Goal: Check status: Check status

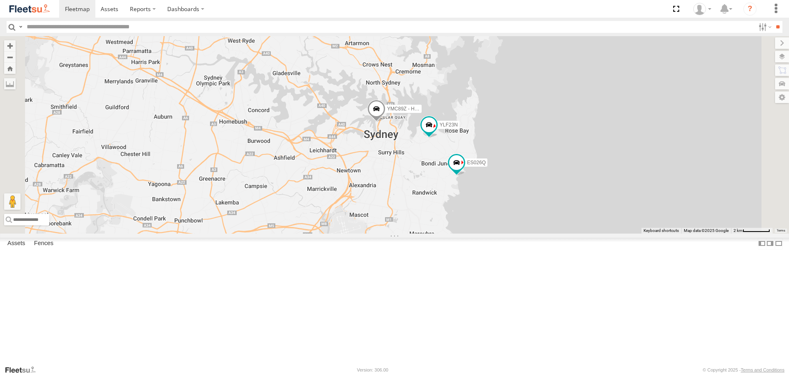
drag, startPoint x: 529, startPoint y: 226, endPoint x: 513, endPoint y: 223, distance: 16.4
click at [513, 223] on div "YLF23N YMC89Z - HiAce YLL97T ES026Q" at bounding box center [394, 134] width 789 height 197
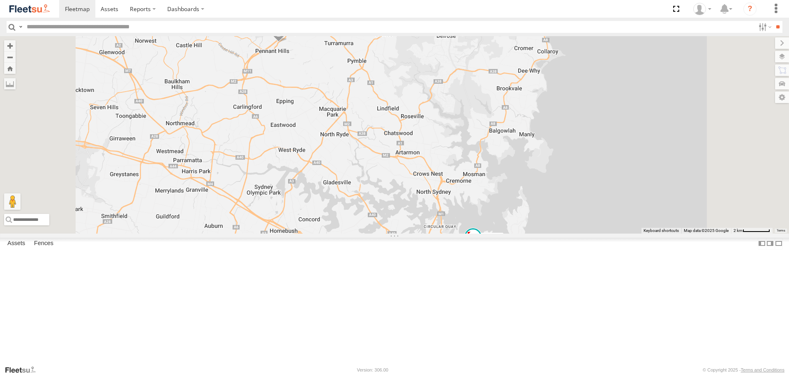
drag, startPoint x: 438, startPoint y: 179, endPoint x: 427, endPoint y: 180, distance: 10.8
click at [434, 187] on div "5 YLF23N YMC89Z - HiAce YLL97T ES026Q" at bounding box center [394, 134] width 789 height 197
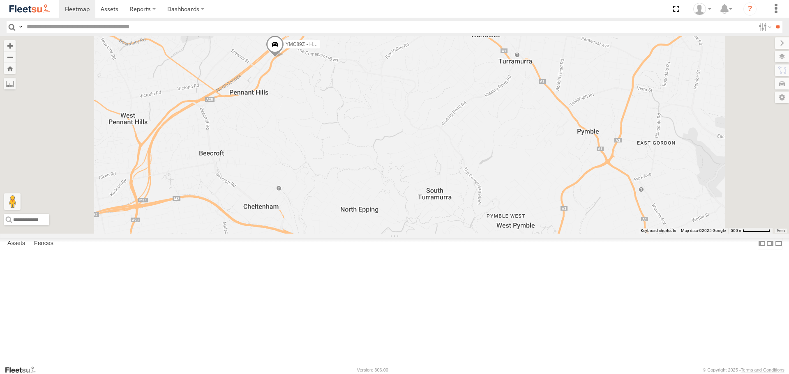
drag, startPoint x: 410, startPoint y: 123, endPoint x: 407, endPoint y: 134, distance: 10.8
click at [407, 134] on div "YLF23N YMC89Z - HiAce YLL97T ES026Q 5" at bounding box center [394, 134] width 789 height 197
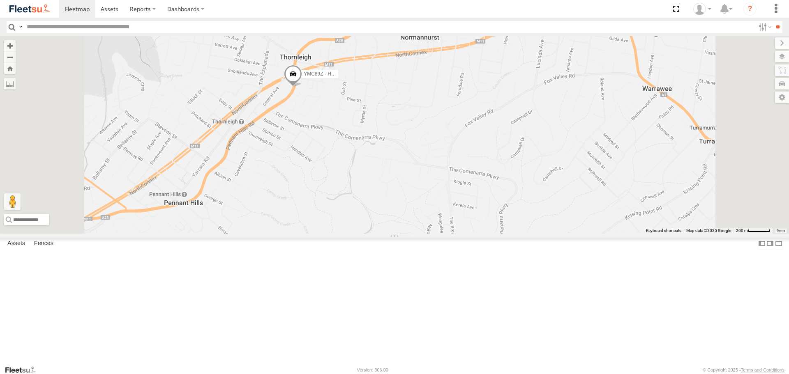
drag, startPoint x: 457, startPoint y: 82, endPoint x: 453, endPoint y: 160, distance: 78.2
click at [454, 161] on div "YLF23N YMC89Z - HiAce YLL97T ES026Q 5" at bounding box center [394, 134] width 789 height 197
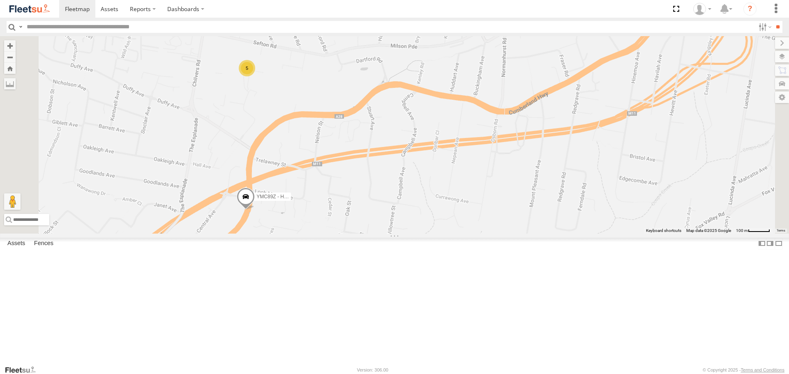
drag, startPoint x: 434, startPoint y: 126, endPoint x: 435, endPoint y: 168, distance: 41.5
click at [435, 168] on div "YLF23N YMC89Z - HiAce YLL97T ES026Q 5" at bounding box center [394, 134] width 789 height 197
